Goal: Task Accomplishment & Management: Manage account settings

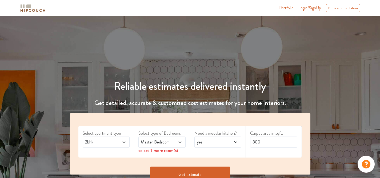
click at [310, 10] on span "Login/SignUp" at bounding box center [309, 8] width 23 height 6
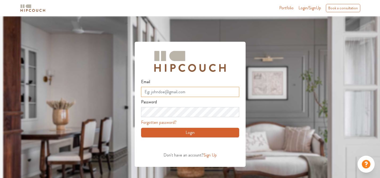
click at [200, 89] on input "Email" at bounding box center [190, 92] width 98 height 10
click at [195, 93] on input "Email" at bounding box center [190, 92] width 98 height 10
